Goal: Task Accomplishment & Management: Complete application form

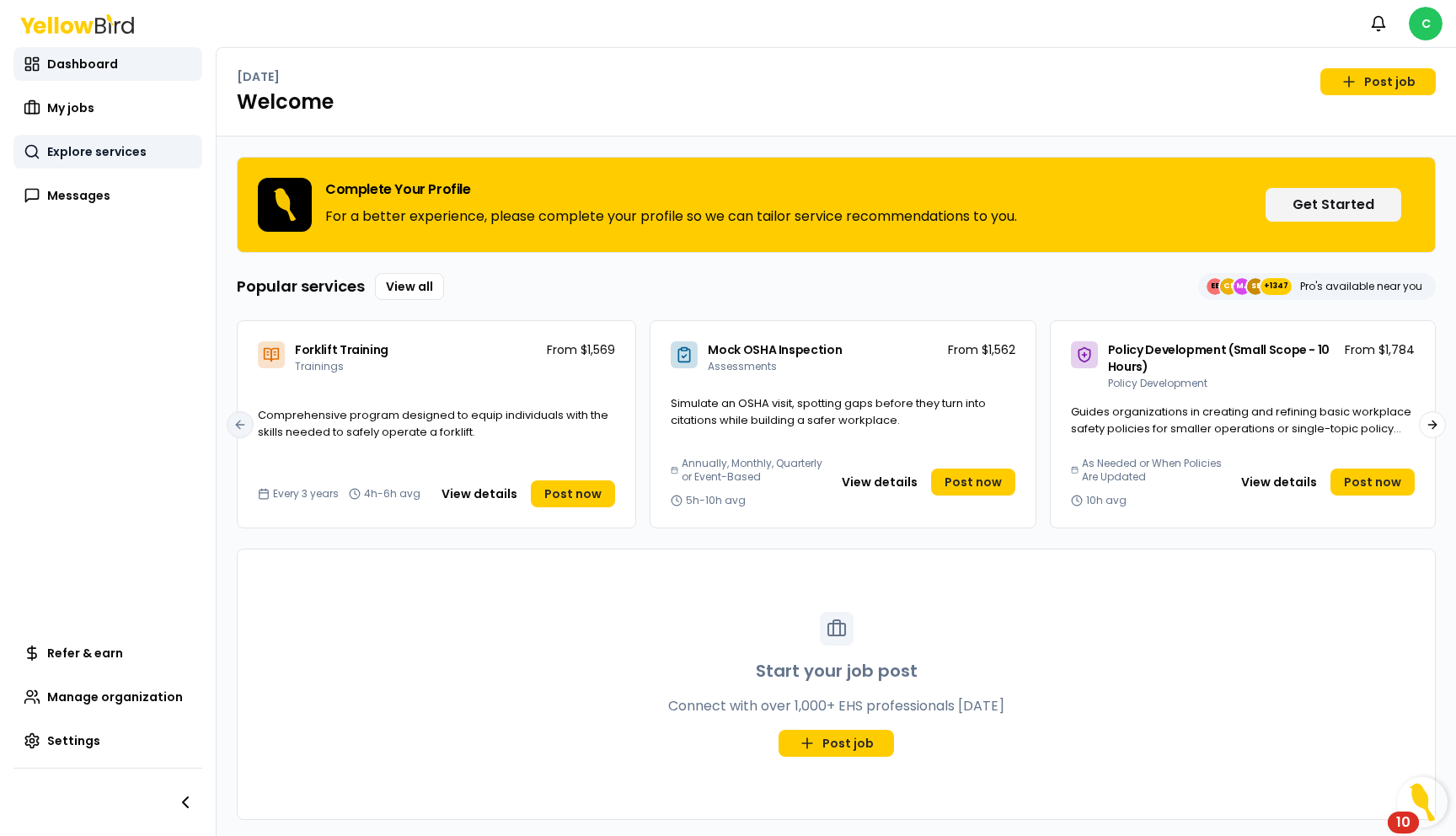
click at [102, 149] on span "Explore services" at bounding box center [97, 151] width 99 height 17
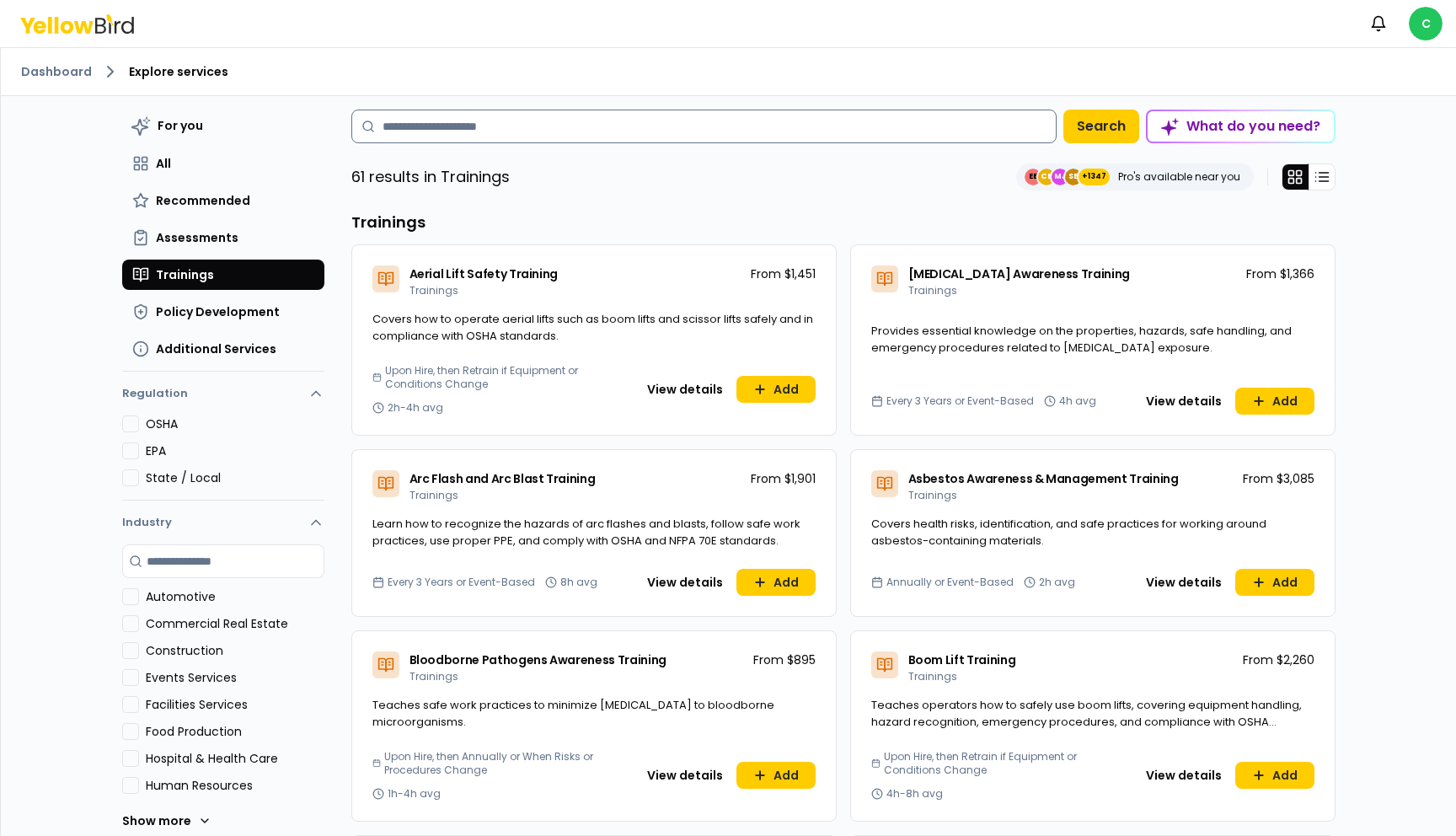
click at [450, 127] on input at bounding box center [704, 126] width 705 height 33
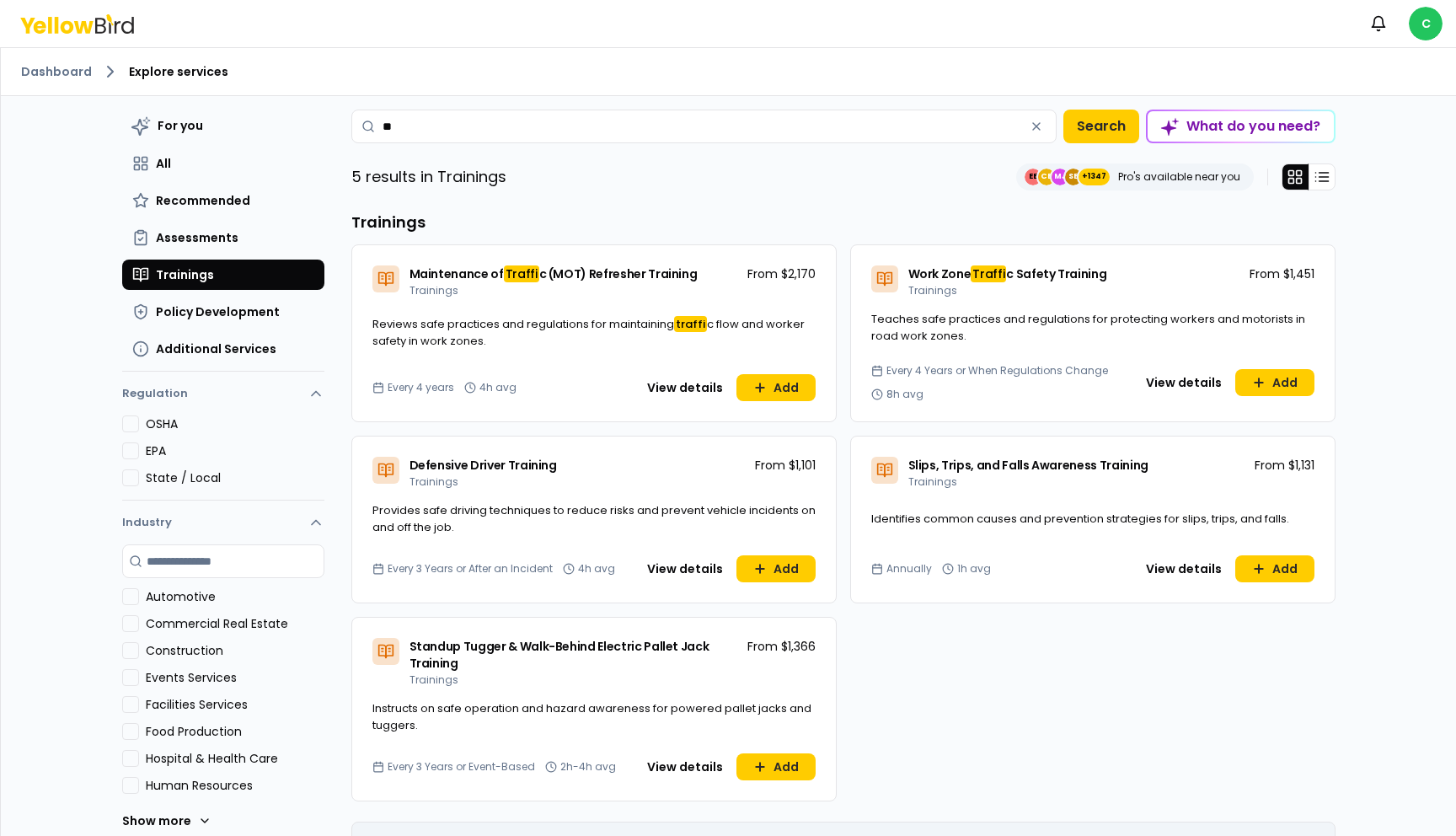
type input "*"
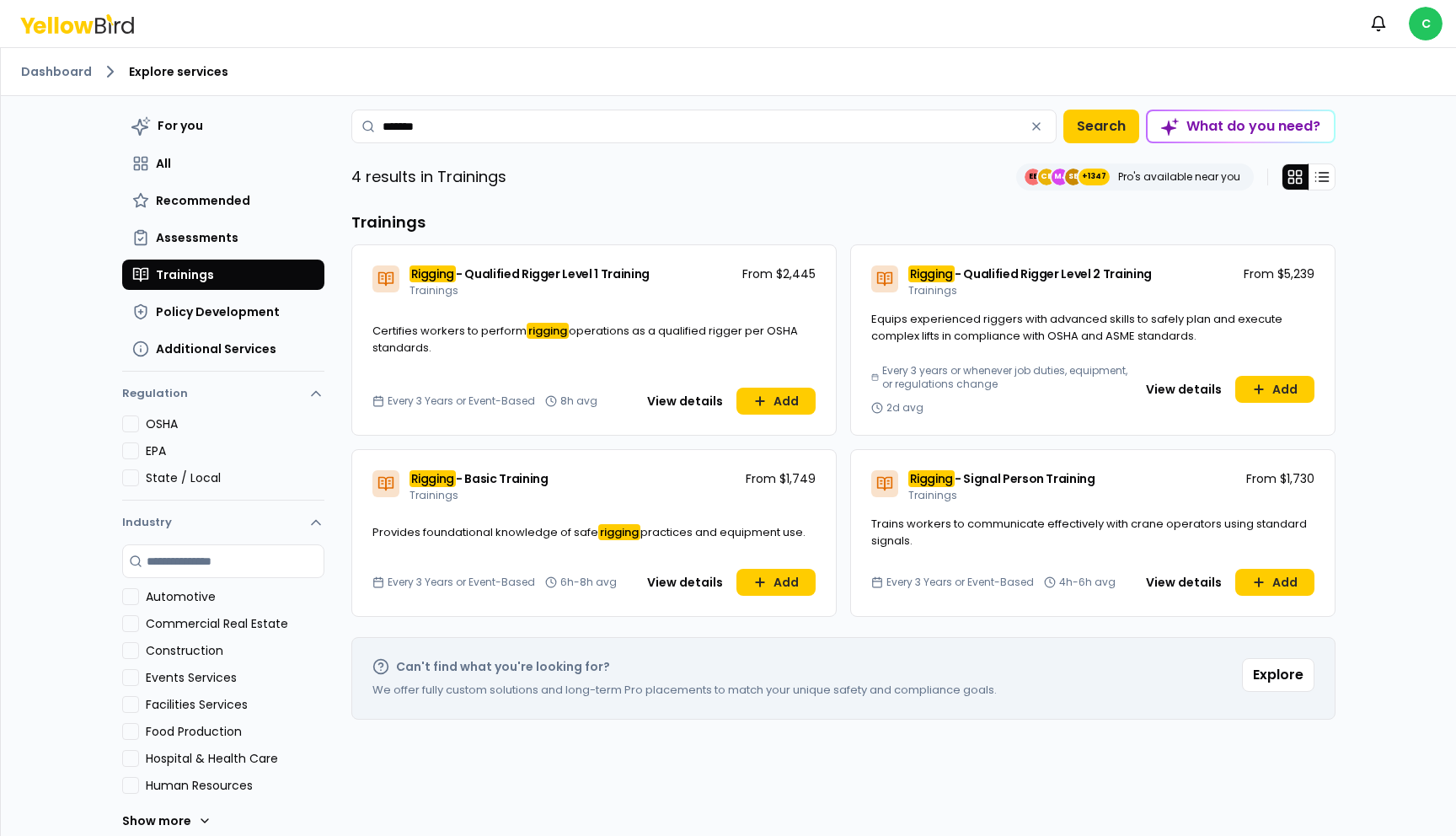
type input "*******"
